Goal: Transaction & Acquisition: Purchase product/service

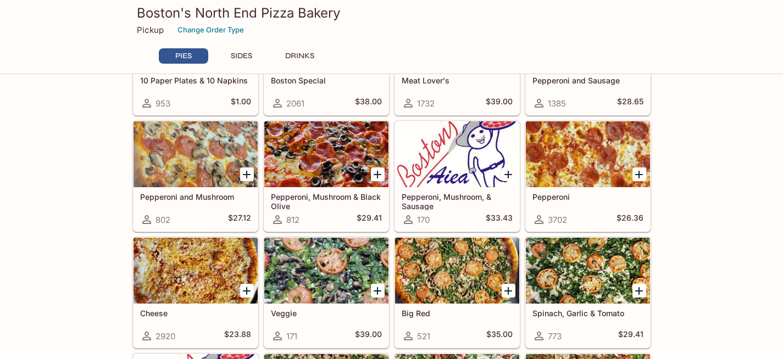
scroll to position [112, 0]
click at [642, 176] on icon "Add Pepperoni" at bounding box center [638, 174] width 13 height 13
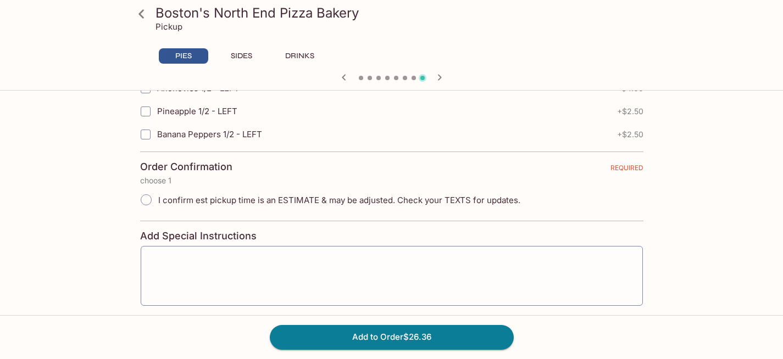
scroll to position [2507, 0]
click at [475, 203] on span "I confirm est pickup time is an ESTIMATE & may be adjusted. Check your TEXTS fo…" at bounding box center [339, 200] width 362 height 10
click at [158, 203] on input "I confirm est pickup time is an ESTIMATE & may be adjusted. Check your TEXTS fo…" at bounding box center [146, 199] width 23 height 23
radio input "true"
click at [450, 258] on textarea at bounding box center [391, 276] width 487 height 42
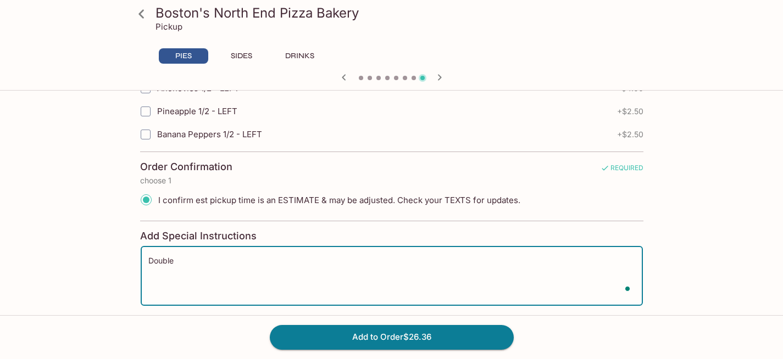
scroll to position [0, 0]
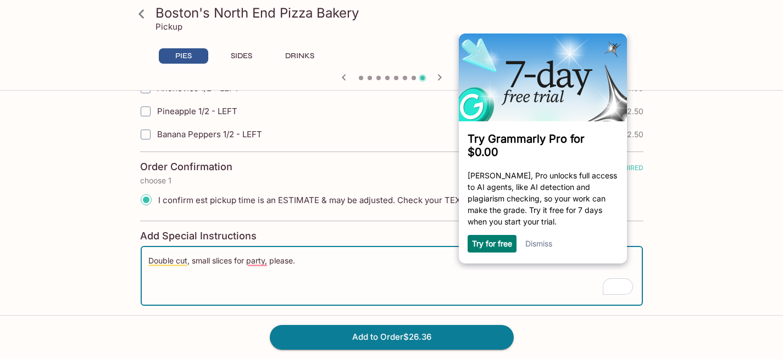
click at [247, 264] on textarea "Double cut, small slices for party, please." at bounding box center [391, 276] width 487 height 42
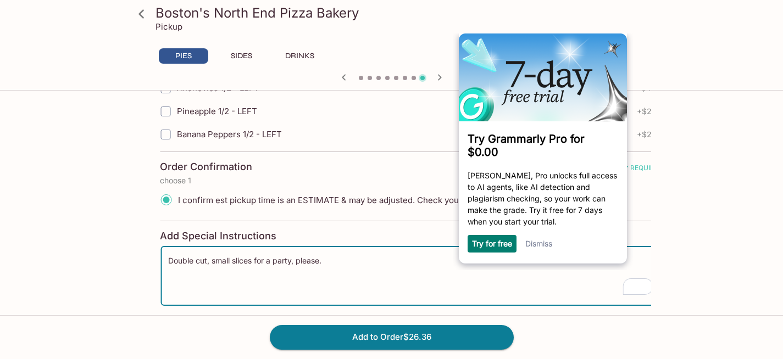
drag, startPoint x: 311, startPoint y: 265, endPoint x: 333, endPoint y: 265, distance: 21.4
click at [334, 265] on textarea "Double cut, small slices for a party, please." at bounding box center [411, 276] width 487 height 42
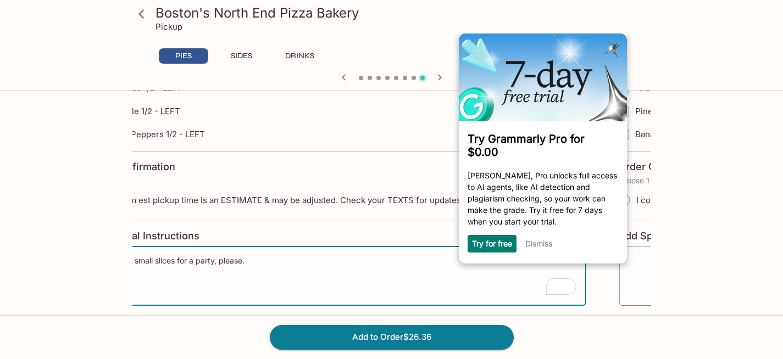
drag, startPoint x: 310, startPoint y: 260, endPoint x: 265, endPoint y: 262, distance: 45.1
click at [264, 262] on textarea "Double cut, small slices for a party, please." at bounding box center [334, 276] width 487 height 42
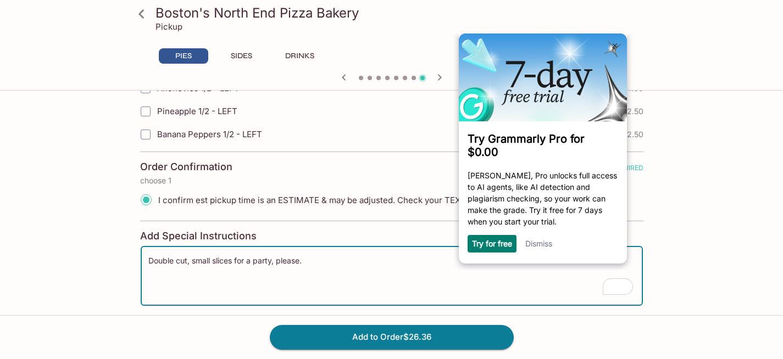
click at [245, 262] on textarea "Double cut, small slices for a party, please." at bounding box center [391, 276] width 487 height 42
type textarea "Double cut, small slices for a party, please."
click at [613, 43] on img at bounding box center [614, 45] width 5 height 5
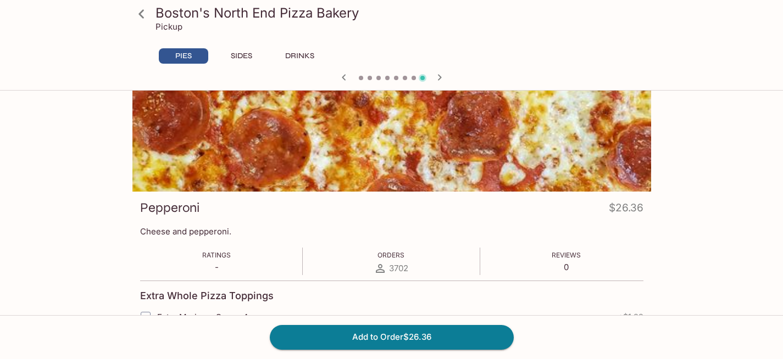
scroll to position [69, 0]
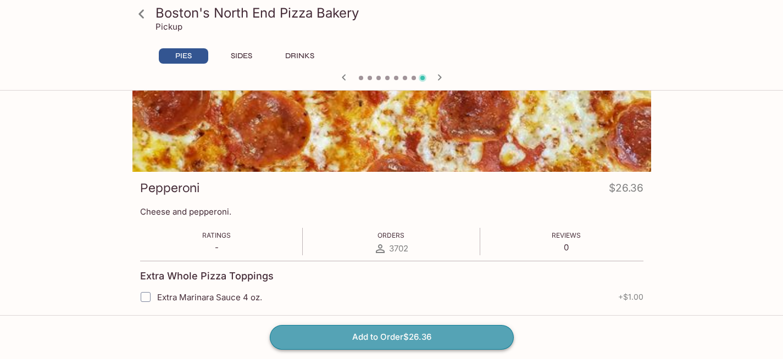
click at [459, 344] on button "Add to Order $26.36" at bounding box center [392, 337] width 244 height 24
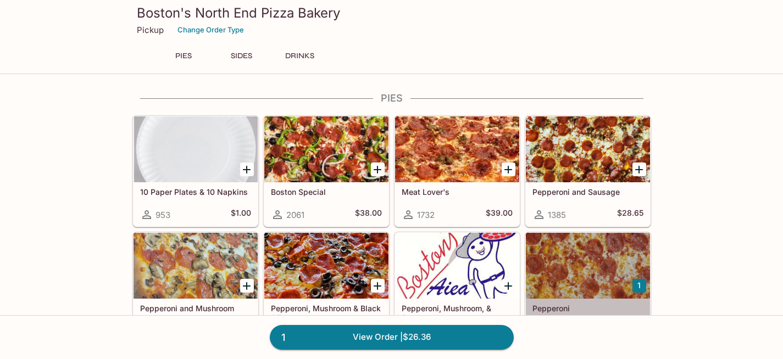
click at [578, 258] on div at bounding box center [588, 266] width 124 height 66
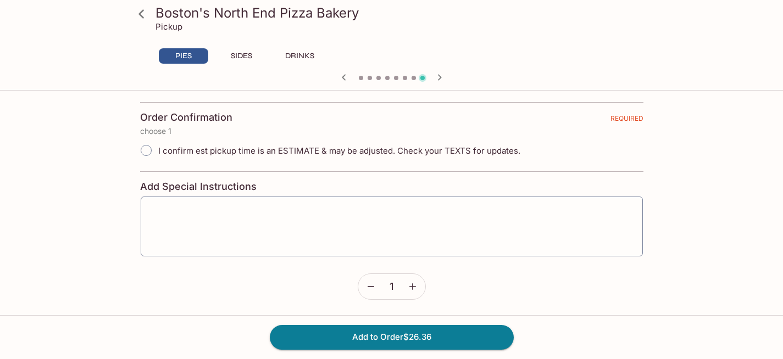
scroll to position [2557, 0]
click at [363, 154] on span "I confirm est pickup time is an ESTIMATE & may be adjusted. Check your TEXTS fo…" at bounding box center [339, 150] width 362 height 10
click at [158, 154] on input "I confirm est pickup time is an ESTIMATE & may be adjusted. Check your TEXTS fo…" at bounding box center [146, 149] width 23 height 23
radio input "true"
click at [374, 216] on textarea at bounding box center [391, 226] width 487 height 42
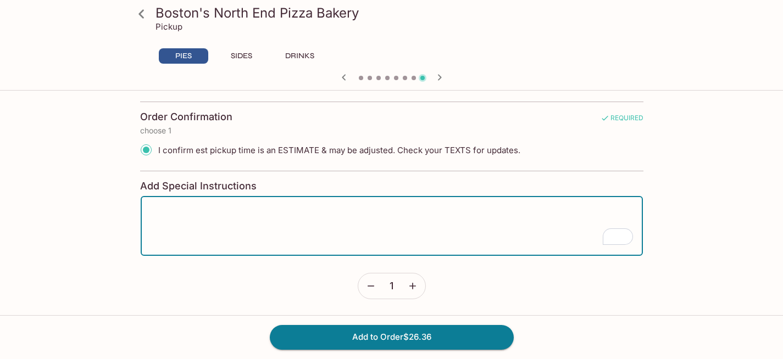
paste textarea "Double cut, small slices for a party, please."
type textarea "Double cut, small slices for a party, please."
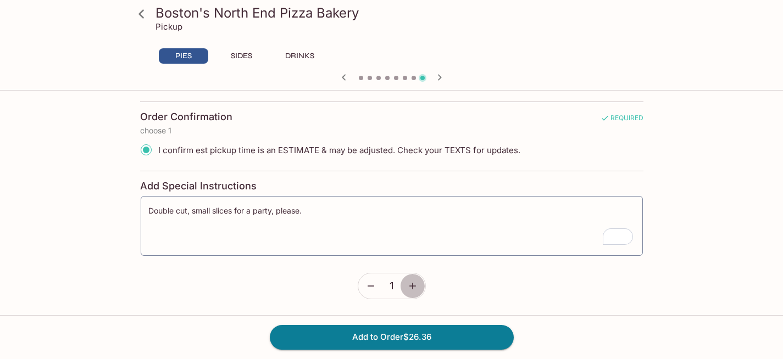
click at [419, 287] on button "button" at bounding box center [412, 286] width 25 height 25
click at [422, 332] on button "Add to Order $52.72" at bounding box center [392, 337] width 244 height 24
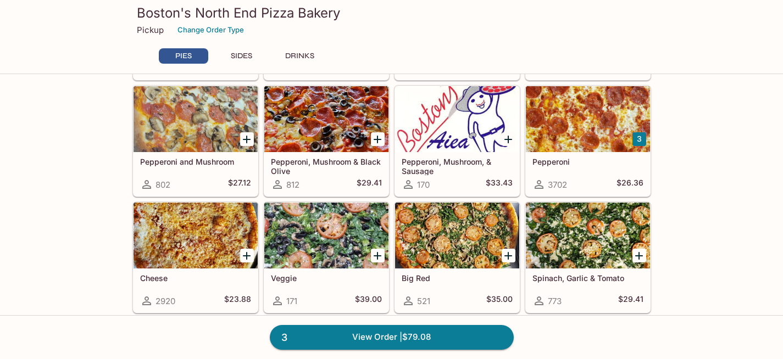
scroll to position [170, 0]
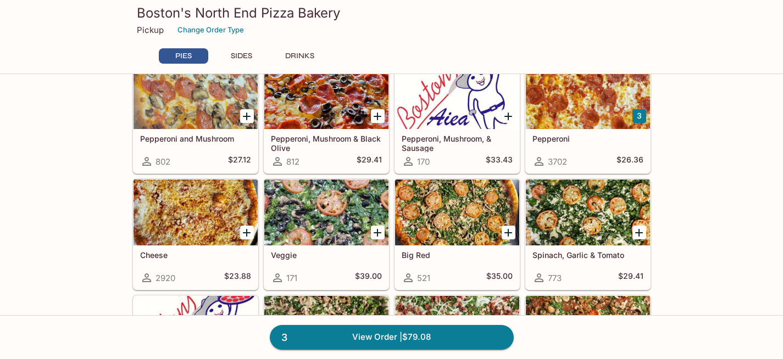
click at [190, 222] on div at bounding box center [195, 213] width 124 height 66
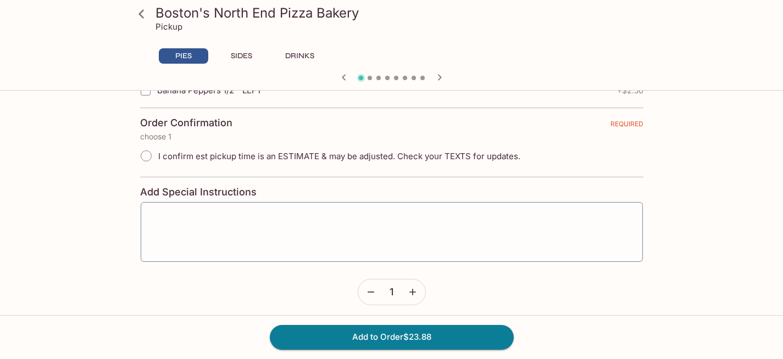
scroll to position [2557, 0]
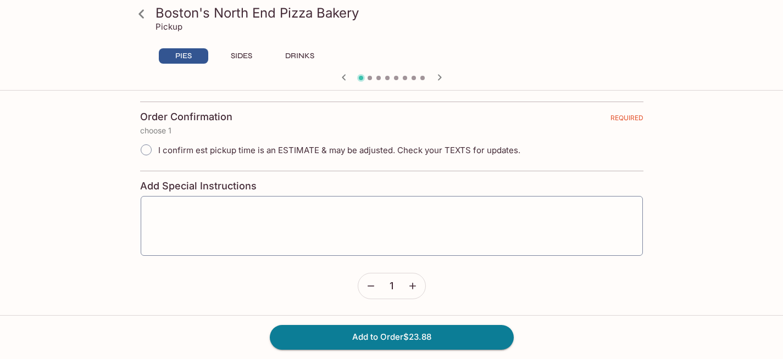
click at [262, 153] on span "I confirm est pickup time is an ESTIMATE & may be adjusted. Check your TEXTS fo…" at bounding box center [339, 150] width 362 height 10
click at [158, 153] on input "I confirm est pickup time is an ESTIMATE & may be adjusted. Check your TEXTS fo…" at bounding box center [146, 149] width 23 height 23
radio input "true"
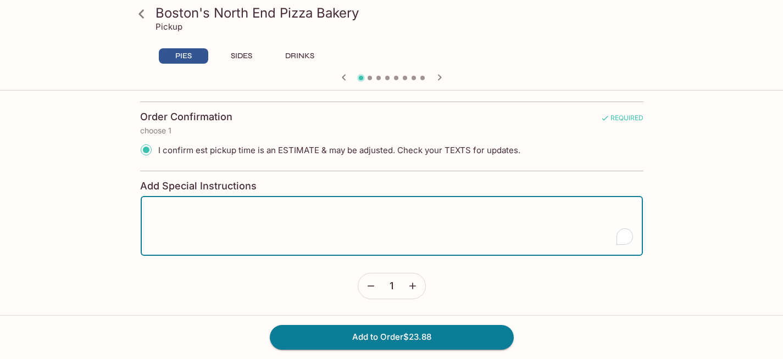
click at [304, 207] on textarea "To enrich screen reader interactions, please activate Accessibility in Grammarl…" at bounding box center [391, 226] width 487 height 42
paste textarea "Double cut, small slices for a party, please."
type textarea "Double cut, small slices for a party, please."
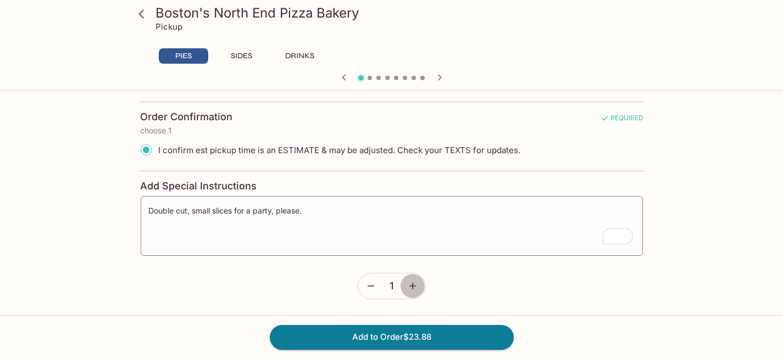
click at [409, 280] on button "button" at bounding box center [412, 286] width 25 height 25
click at [452, 334] on button "Add to Order $71.64" at bounding box center [392, 337] width 244 height 24
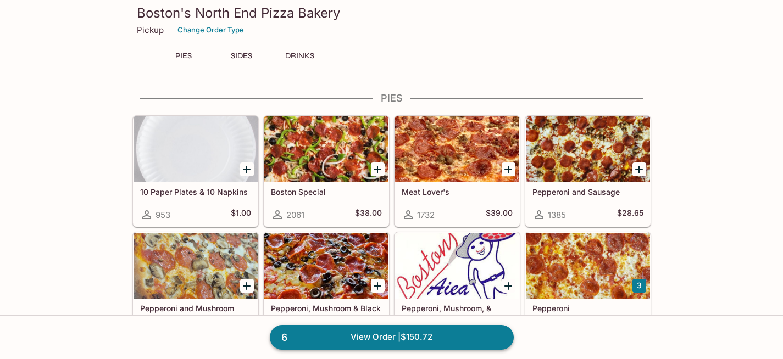
click at [449, 339] on link "6 View Order | $150.72" at bounding box center [392, 337] width 244 height 24
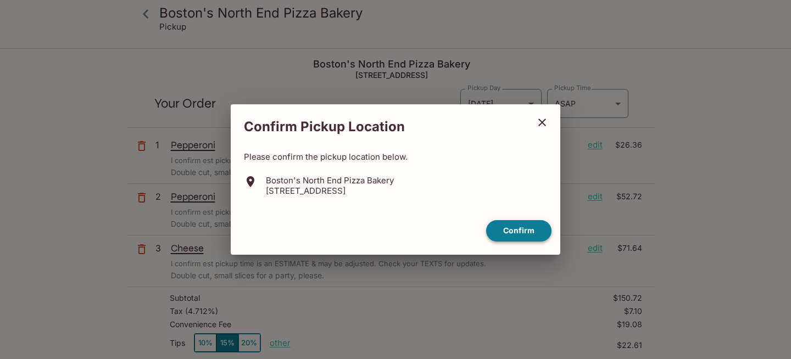
click at [504, 238] on button "Confirm" at bounding box center [518, 230] width 65 height 21
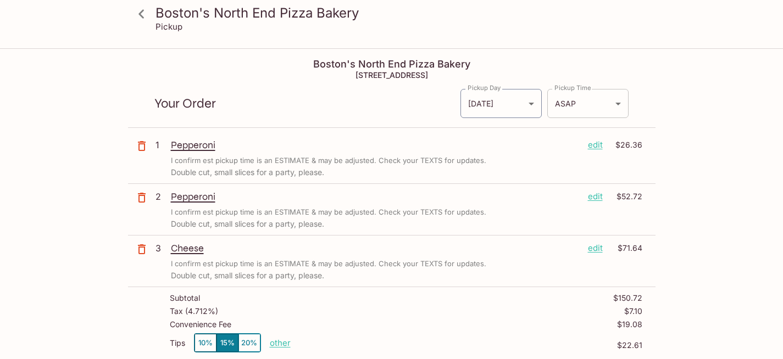
click at [575, 108] on body "Boston's North End Pizza Bakery Pickup Boston's North End Pizza Bakery [STREET_…" at bounding box center [391, 228] width 783 height 359
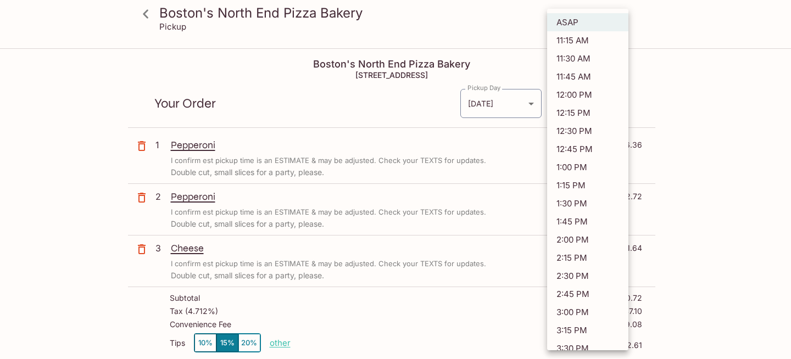
click at [594, 304] on li "3:00 PM" at bounding box center [587, 312] width 81 height 18
type input "[DATE]T01:00:09.000000Z"
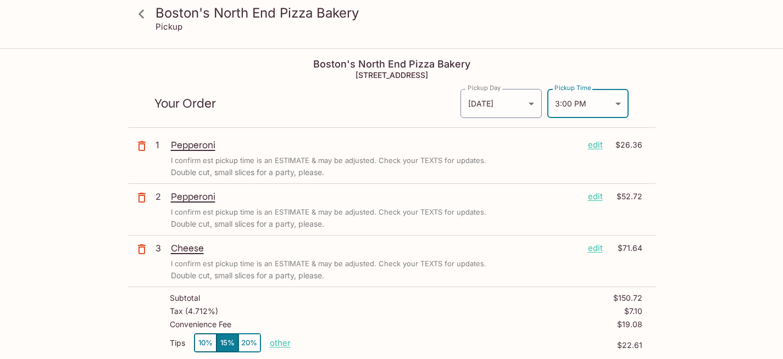
click at [144, 150] on icon "button" at bounding box center [142, 146] width 8 height 10
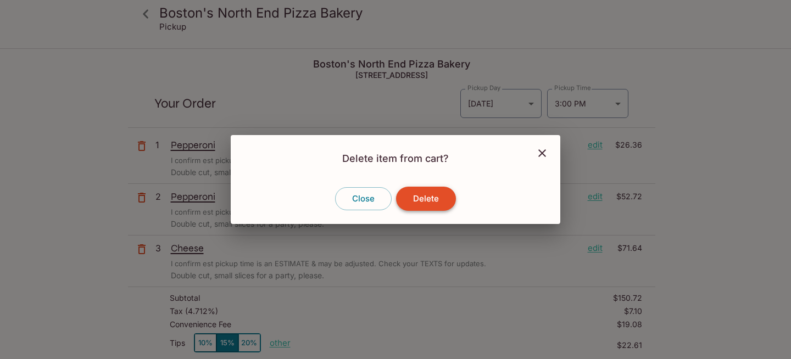
click at [426, 194] on button "Delete" at bounding box center [426, 199] width 60 height 24
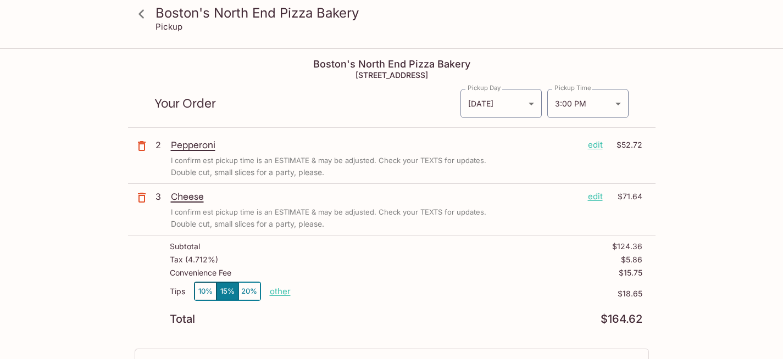
click at [595, 147] on p "edit" at bounding box center [595, 145] width 15 height 12
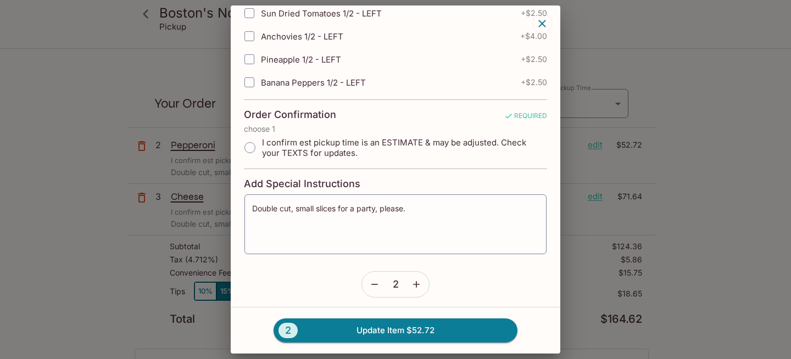
scroll to position [2360, 0]
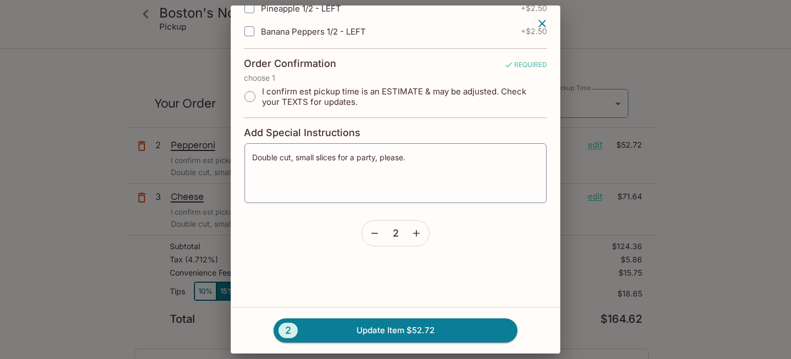
click at [289, 103] on span "I confirm est pickup time is an ESTIMATE & may be adjusted. Check your TEXTS fo…" at bounding box center [400, 96] width 276 height 21
click at [262, 103] on input "I confirm est pickup time is an ESTIMATE & may be adjusted. Check your TEXTS fo…" at bounding box center [249, 96] width 23 height 23
radio input "true"
click at [411, 228] on icon "button" at bounding box center [416, 233] width 11 height 11
click at [432, 331] on button "3 Update Item $79.08" at bounding box center [396, 331] width 244 height 24
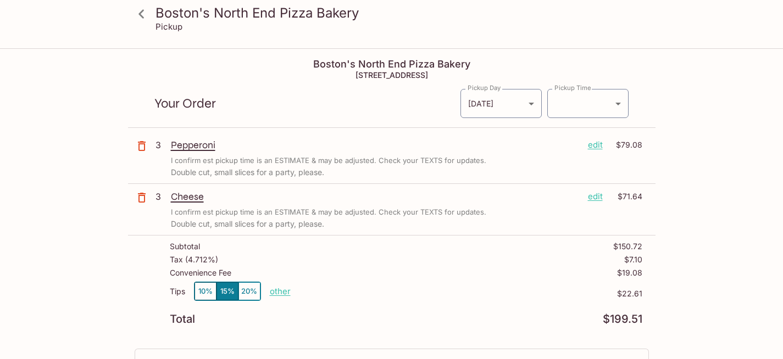
click at [54, 190] on div "Boston's North End Pizza Bakery Pickup Boston's North End Pizza Bakery [STREET_…" at bounding box center [391, 317] width 703 height 536
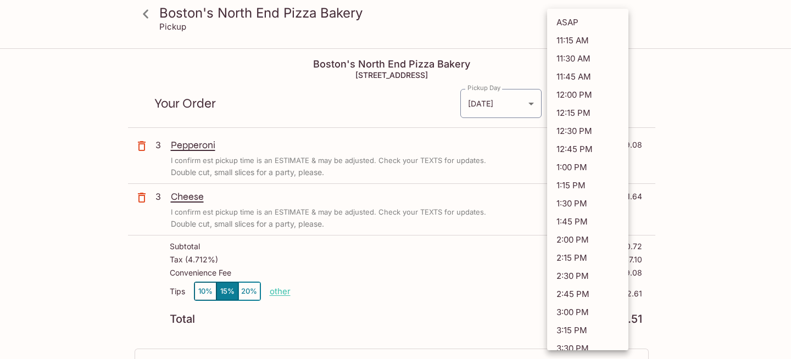
click at [571, 105] on body "Boston's North End Pizza Bakery Pickup Boston's North End Pizza Bakery [STREET_…" at bounding box center [395, 228] width 791 height 359
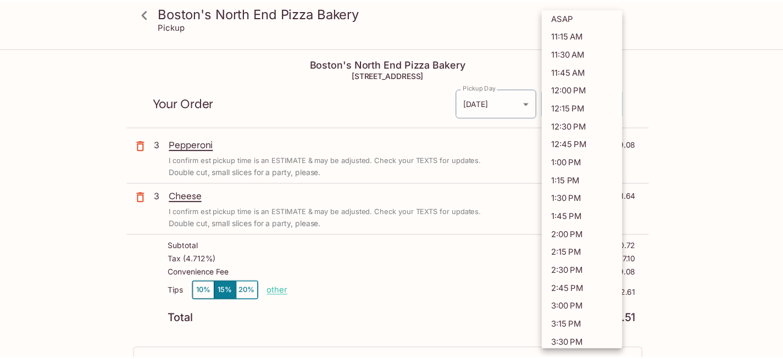
scroll to position [7, 0]
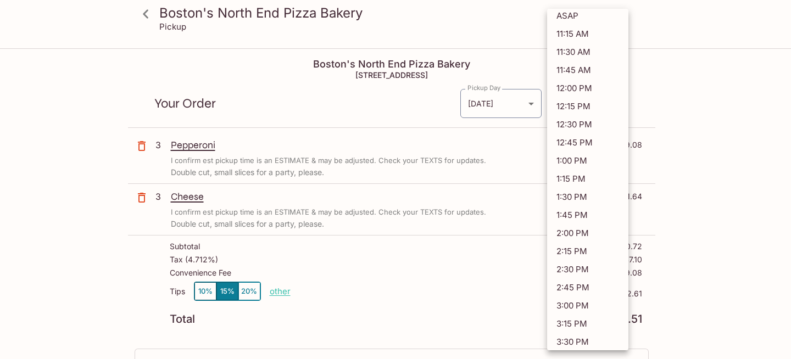
click at [597, 302] on li "3:00 PM" at bounding box center [587, 306] width 81 height 18
type input "[DATE]T01:00:27.000000Z"
